Goal: Task Accomplishment & Management: Manage account settings

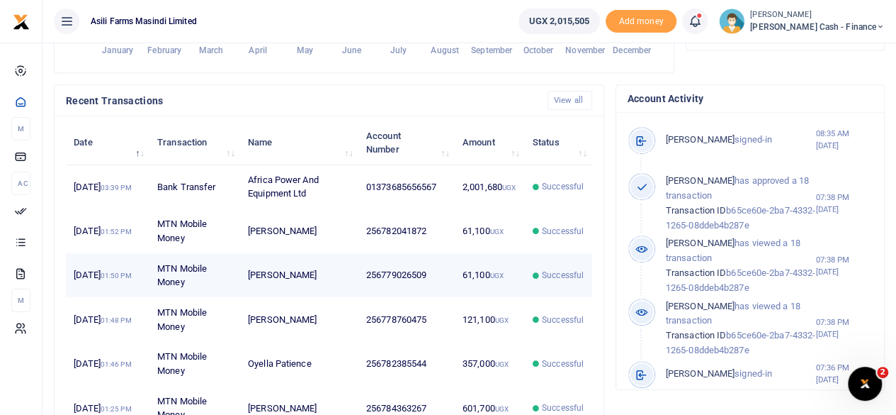
scroll to position [425, 0]
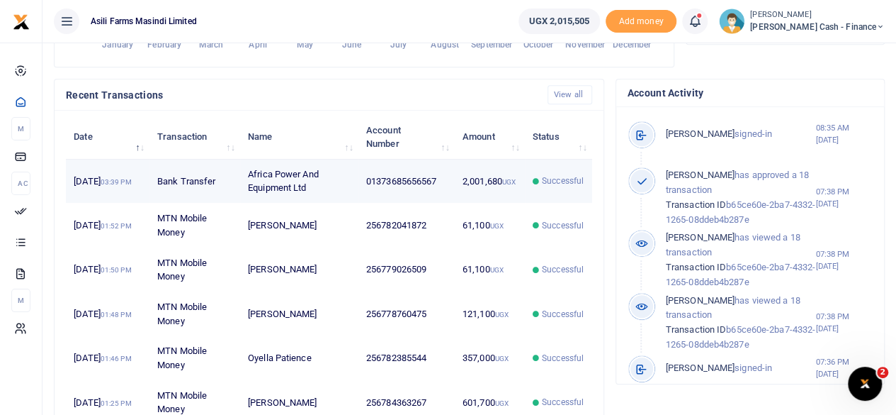
click at [376, 196] on td "01373685656567" at bounding box center [407, 181] width 96 height 44
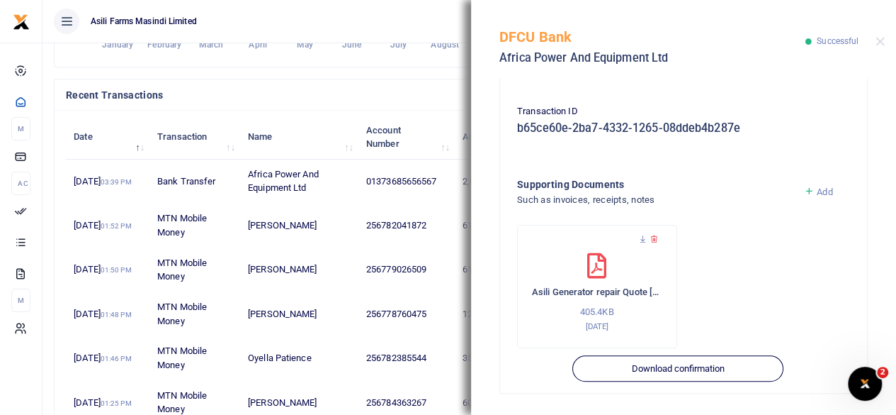
scroll to position [590, 0]
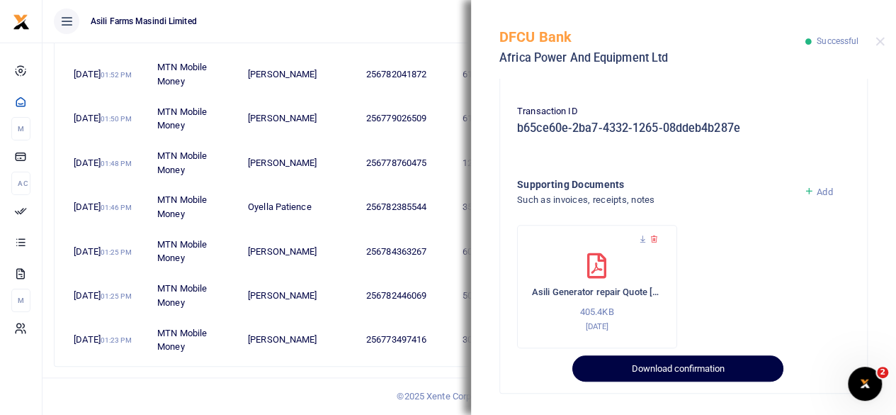
click at [704, 369] on button "Download confirmation" at bounding box center [678, 368] width 210 height 27
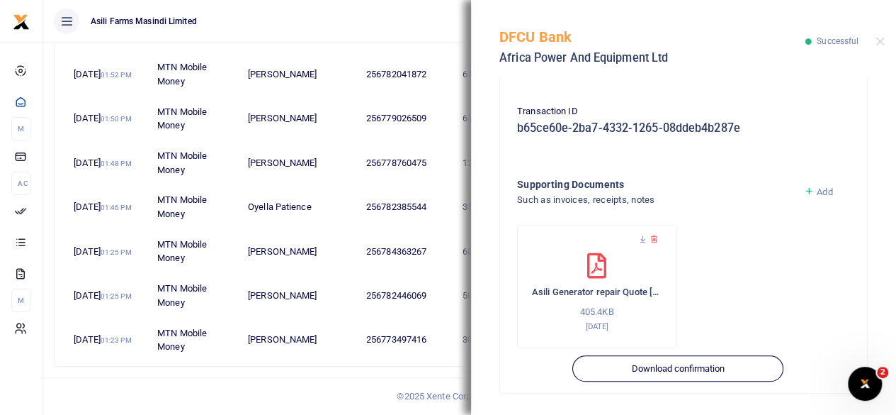
click at [427, 13] on ul "Asili Farms Masindi Limited" at bounding box center [275, 21] width 465 height 43
click at [880, 43] on button "Close" at bounding box center [880, 41] width 9 height 9
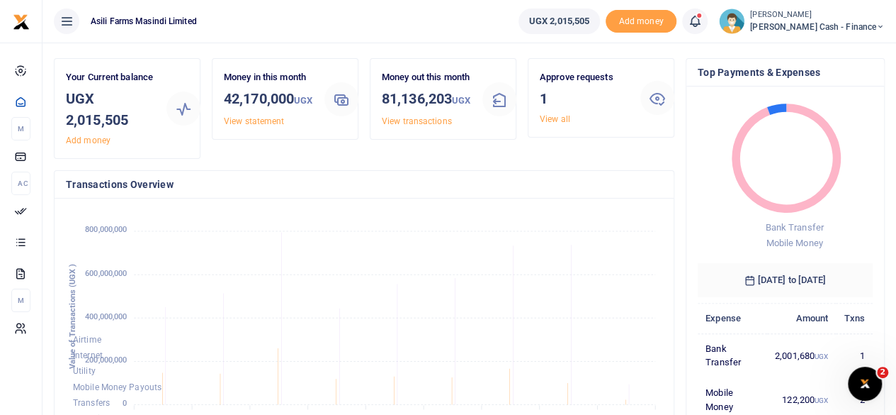
scroll to position [0, 0]
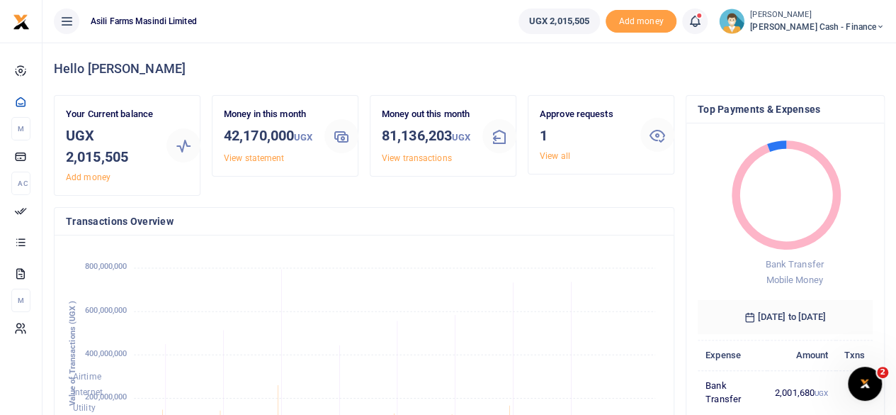
click at [839, 28] on span "Petty Cash - Finance" at bounding box center [817, 27] width 135 height 13
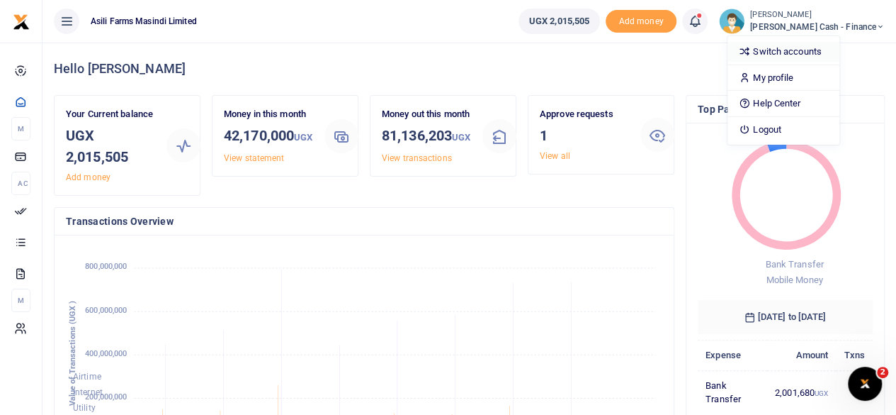
click at [809, 53] on link "Switch accounts" at bounding box center [784, 52] width 112 height 20
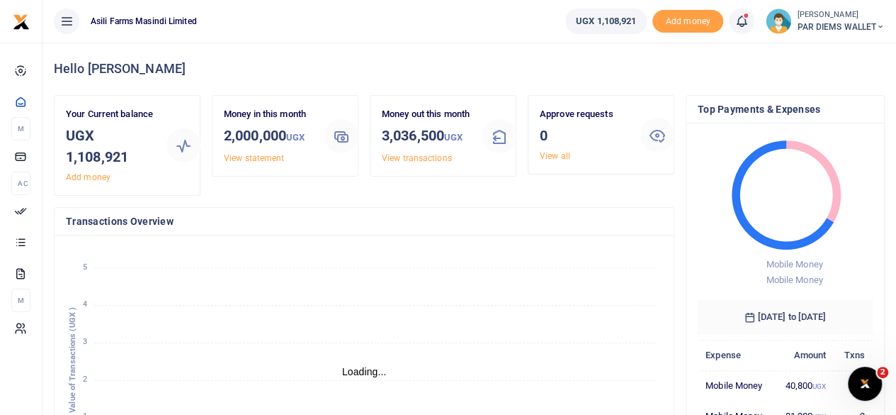
scroll to position [11, 11]
click at [868, 23] on span "PAR DIEMS WALLET" at bounding box center [841, 27] width 88 height 13
click at [827, 47] on link "Switch accounts" at bounding box center [830, 52] width 112 height 20
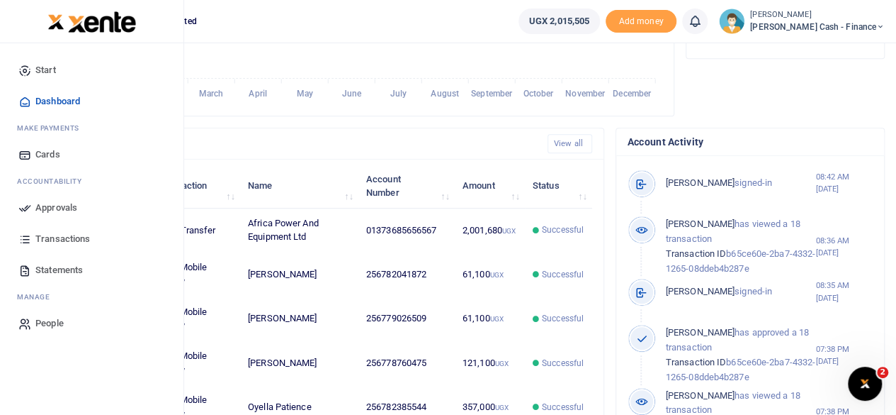
scroll to position [354, 0]
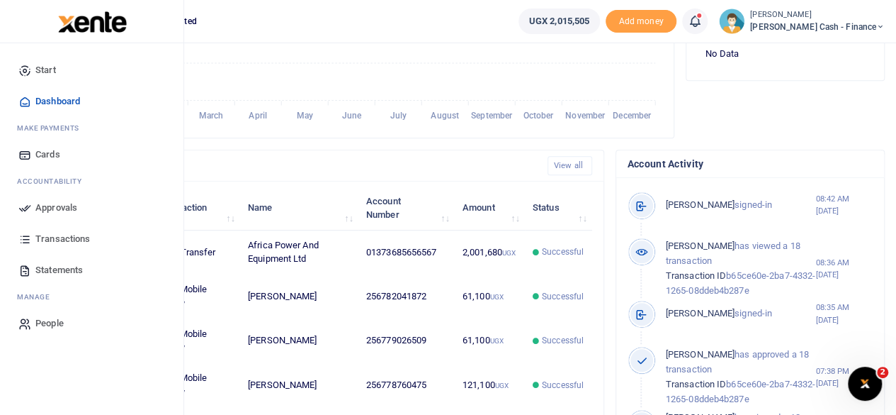
click at [53, 208] on span "Approvals" at bounding box center [56, 208] width 42 height 14
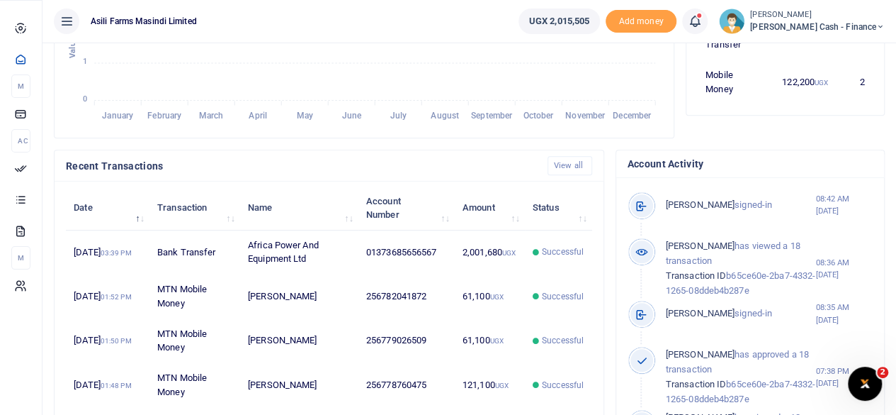
scroll to position [11, 11]
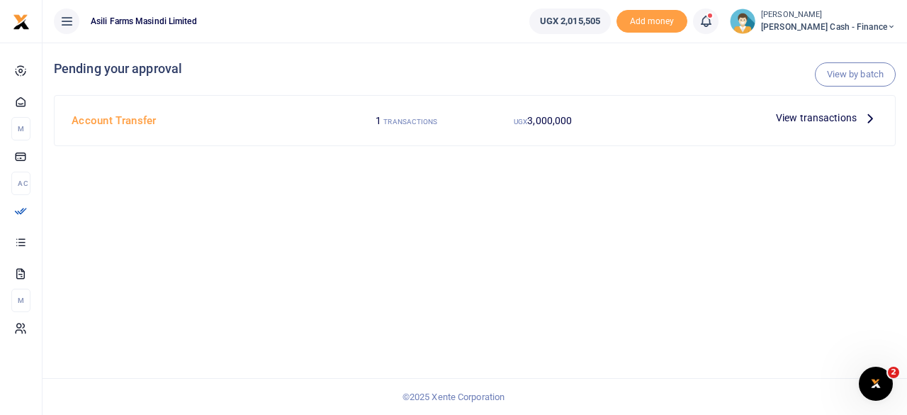
click at [860, 113] on p "View transactions" at bounding box center [827, 118] width 102 height 16
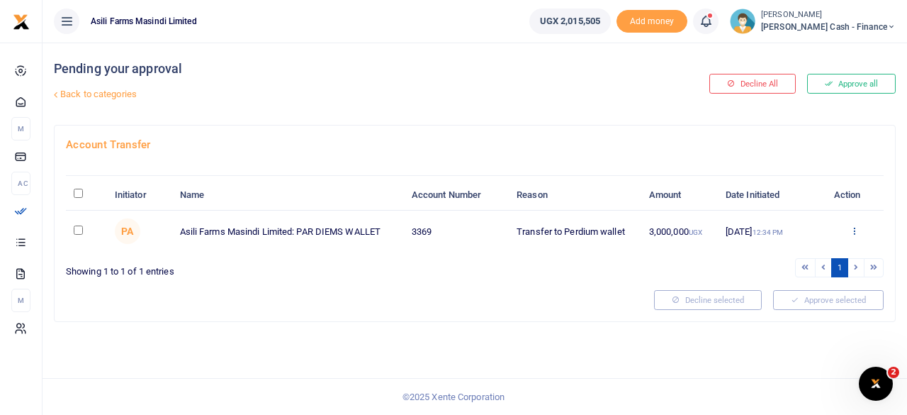
click at [850, 229] on icon at bounding box center [854, 230] width 9 height 10
click at [779, 288] on link "Decline" at bounding box center [802, 286] width 112 height 20
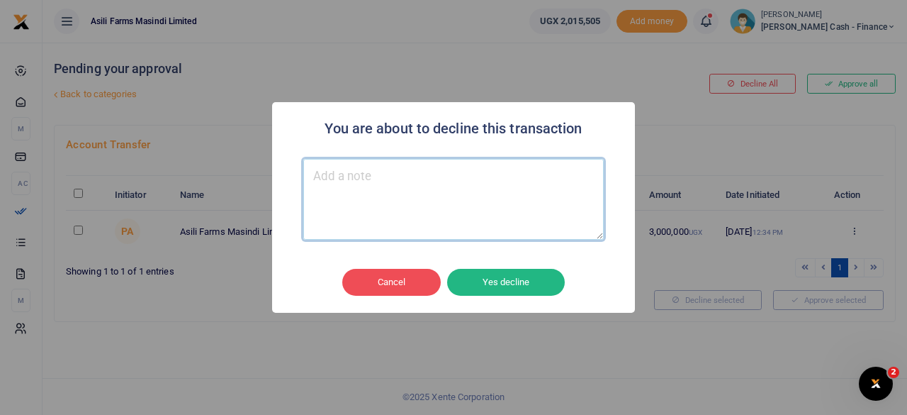
click at [361, 206] on textarea "Type your message here" at bounding box center [453, 199] width 300 height 81
type textarea "P"
type textarea "Payment put on hold"
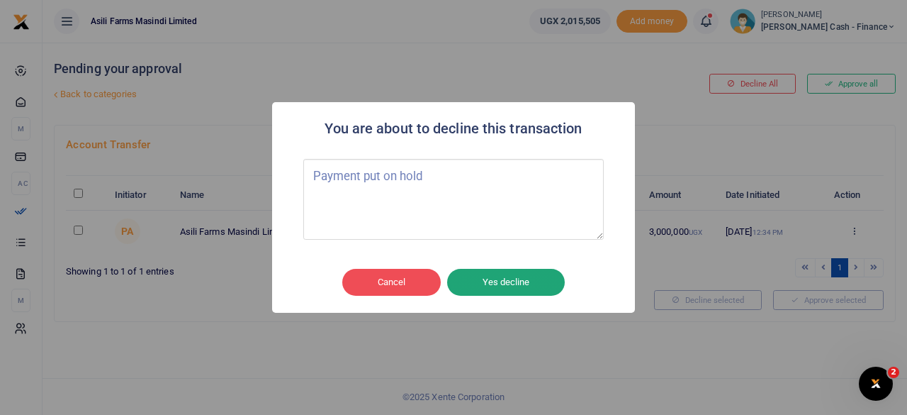
click at [516, 282] on button "Yes decline" at bounding box center [506, 282] width 118 height 27
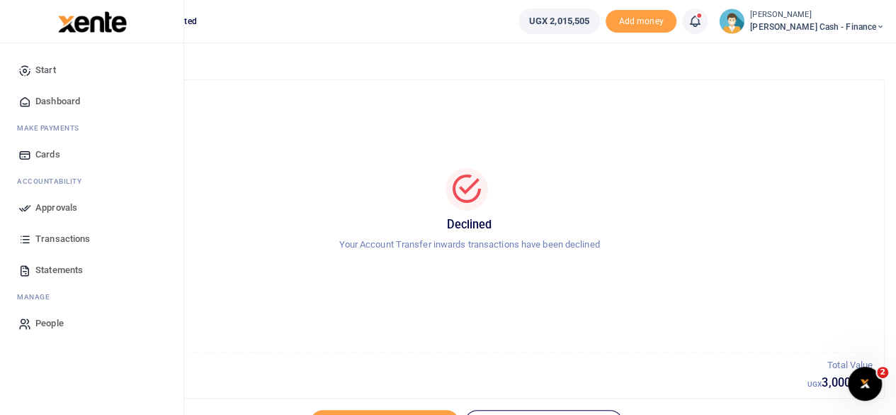
click at [57, 99] on span "Dashboard" at bounding box center [57, 101] width 45 height 14
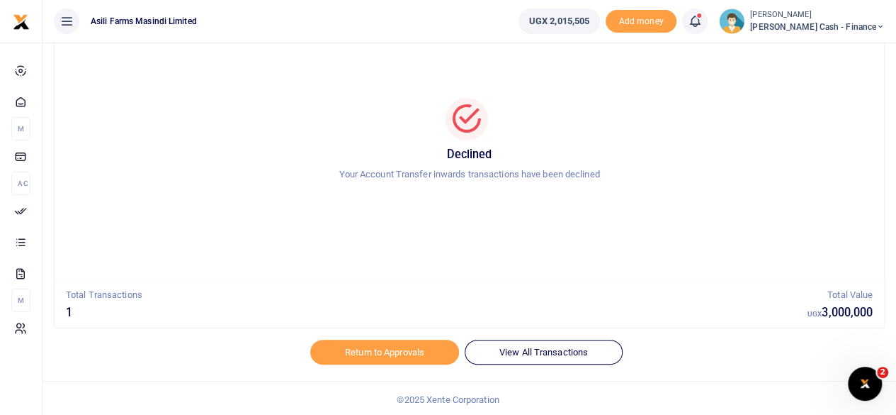
scroll to position [72, 0]
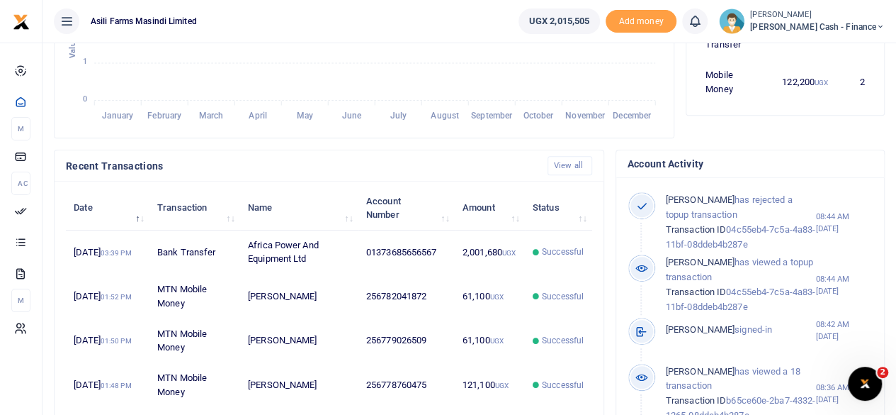
scroll to position [11, 11]
